Goal: Obtain resource: Obtain resource

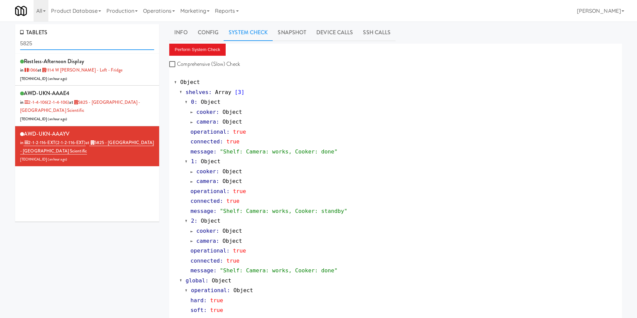
drag, startPoint x: 0, startPoint y: 0, endPoint x: 0, endPoint y: 34, distance: 33.6
click at [0, 34] on div "TABLETS 5825 restless-afternoon Display in [DATE] at 1114 W [PERSON_NAME] - Lef…" at bounding box center [318, 184] width 637 height 321
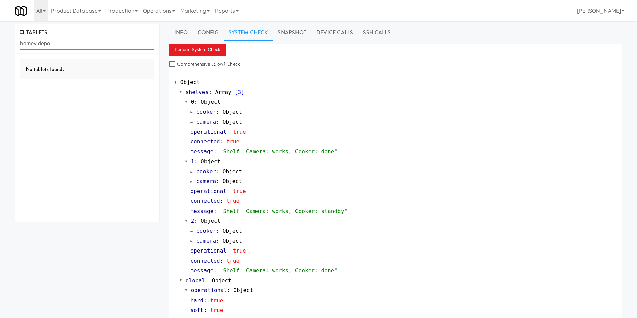
click at [34, 45] on input "homev depo" at bounding box center [87, 44] width 134 height 12
click at [36, 44] on input "homev depo" at bounding box center [87, 44] width 134 height 12
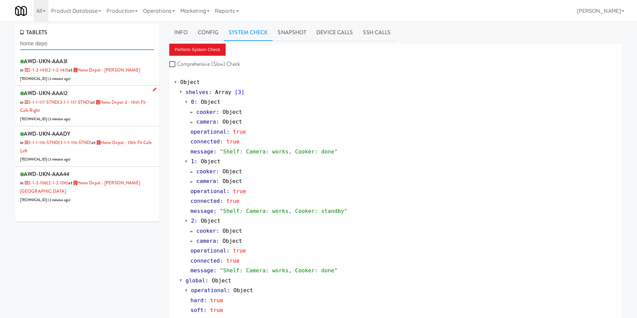
type input "home depo"
click at [108, 112] on div "AWD-UKN-AAA12 in 3-1-1-117-STND (3-1-1-117-STND) at [GEOGRAPHIC_DATA]-2 - 10th …" at bounding box center [87, 105] width 134 height 35
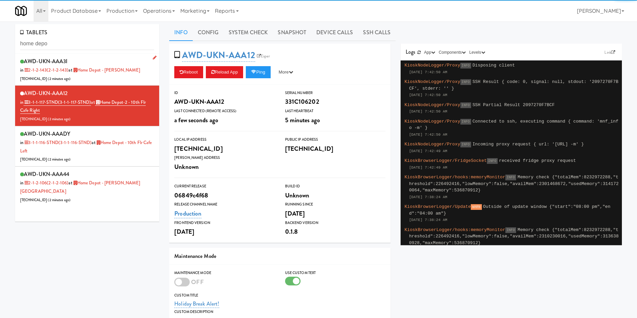
click at [115, 75] on div "AWD-UKN-AAA3I in 2-1-2-143 (2-1-2-143) at [GEOGRAPHIC_DATA] - [PERSON_NAME] [TE…" at bounding box center [87, 69] width 134 height 27
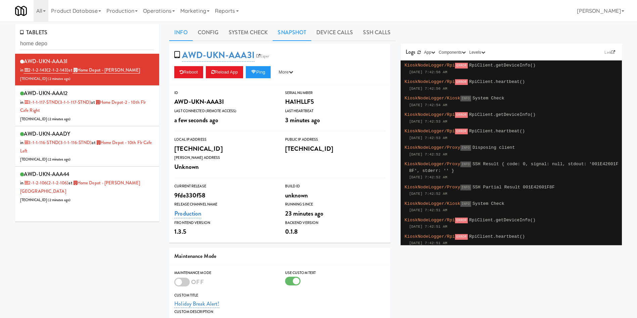
click at [292, 36] on link "Snapshot" at bounding box center [292, 32] width 39 height 17
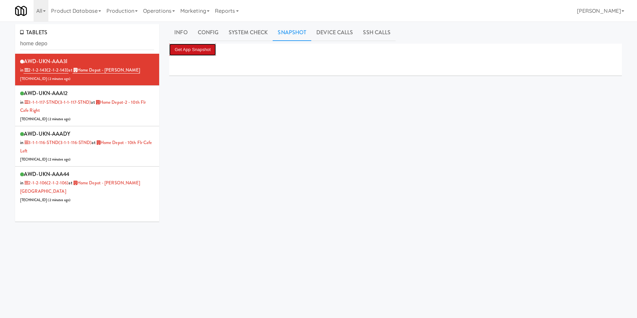
click at [212, 50] on button "Get App Snapshot" at bounding box center [192, 50] width 47 height 12
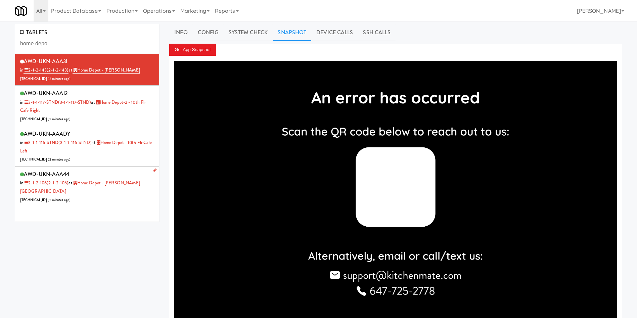
click at [137, 192] on div "AWD-UKN-AAA44 in 2-1-2-106 (2-1-2-106) at [GEOGRAPHIC_DATA] - [PERSON_NAME][GEO…" at bounding box center [87, 186] width 134 height 35
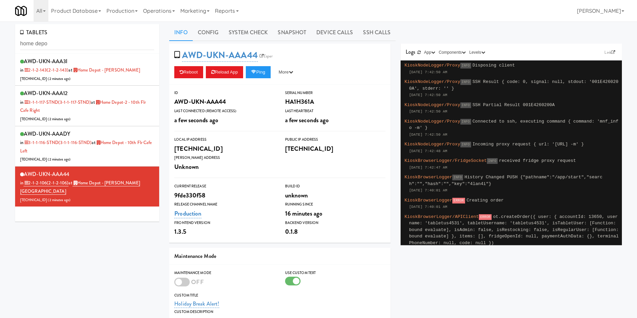
click at [128, 242] on div "TABLETS home depo AWD-UKN-AAA3I in 2-1-2-143 (2-1-2-143) at [GEOGRAPHIC_DATA] -…" at bounding box center [318, 220] width 616 height 392
click at [127, 240] on div "TABLETS home depo AWD-UKN-AAA3I in 2-1-2-143 (2-1-2-143) at [GEOGRAPHIC_DATA] -…" at bounding box center [318, 220] width 616 height 392
click at [135, 70] on div "AWD-UKN-AAA3I in 2-1-2-143 (2-1-2-143) at [GEOGRAPHIC_DATA] - [PERSON_NAME] [TE…" at bounding box center [87, 69] width 134 height 27
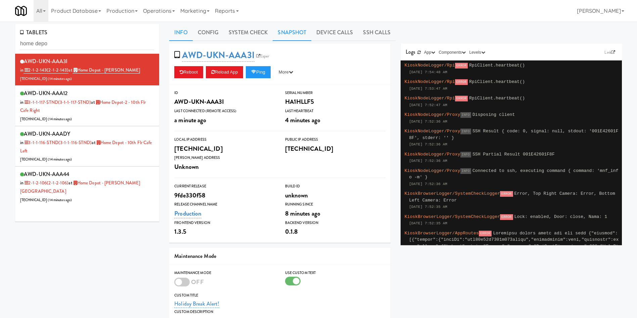
click at [288, 35] on link "Snapshot" at bounding box center [292, 32] width 39 height 17
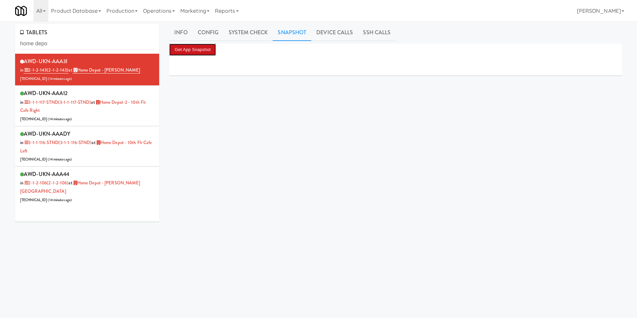
click at [195, 47] on button "Get App Snapshot" at bounding box center [192, 50] width 47 height 12
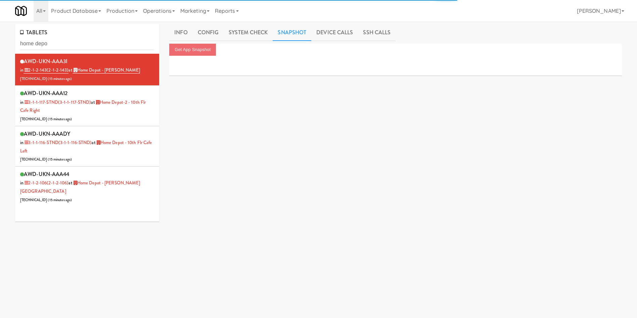
click at [101, 249] on div "TABLETS home depo AWD-UKN-AAA3I in 2-1-2-143 (2-1-2-143) at [GEOGRAPHIC_DATA] -…" at bounding box center [318, 159] width 616 height 271
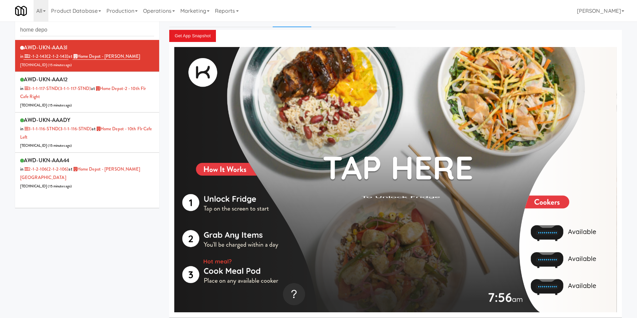
scroll to position [21, 0]
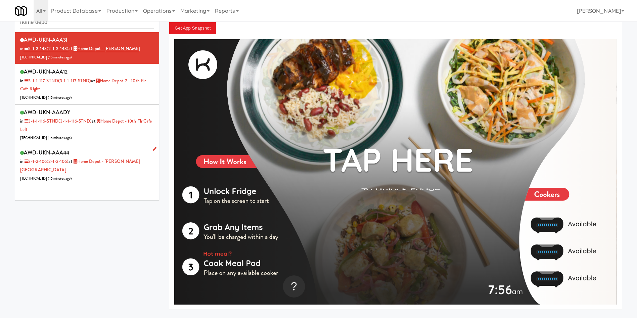
click at [124, 173] on div "AWD-UKN-AAA44 in 2-1-2-106 (2-1-2-106) at [GEOGRAPHIC_DATA] - [PERSON_NAME][GEO…" at bounding box center [87, 165] width 134 height 35
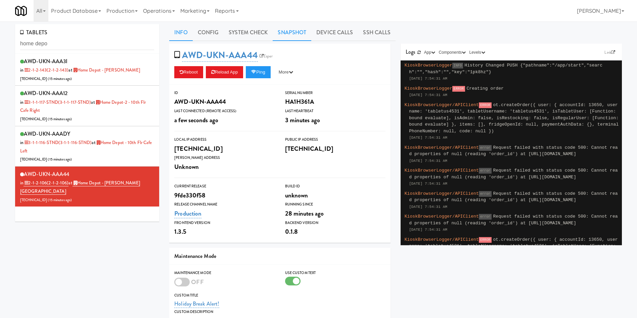
click at [304, 30] on link "Snapshot" at bounding box center [292, 32] width 39 height 17
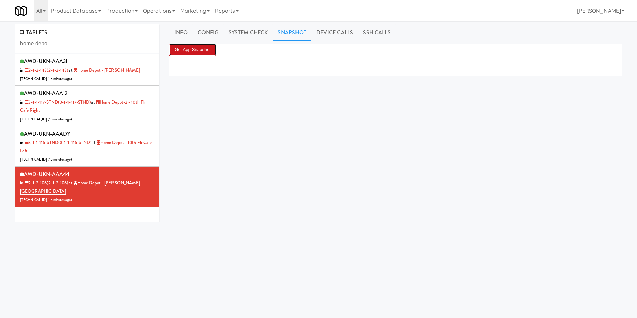
click at [200, 54] on button "Get App Snapshot" at bounding box center [192, 50] width 47 height 12
